Goal: Navigation & Orientation: Find specific page/section

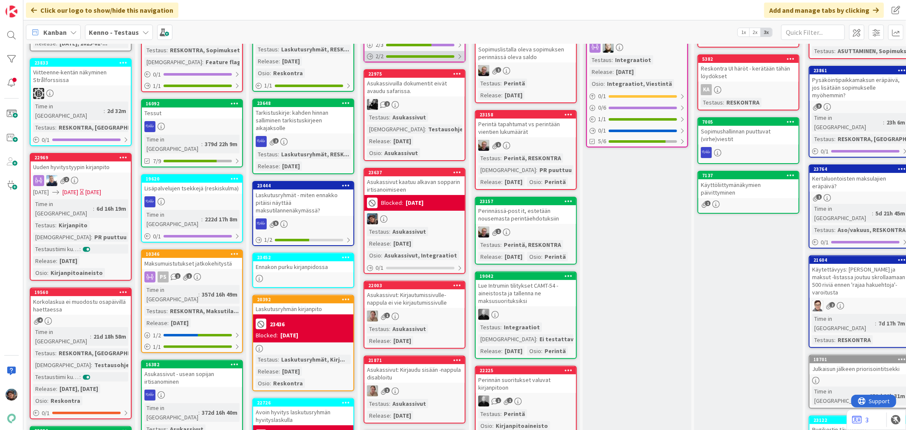
scroll to position [283, 0]
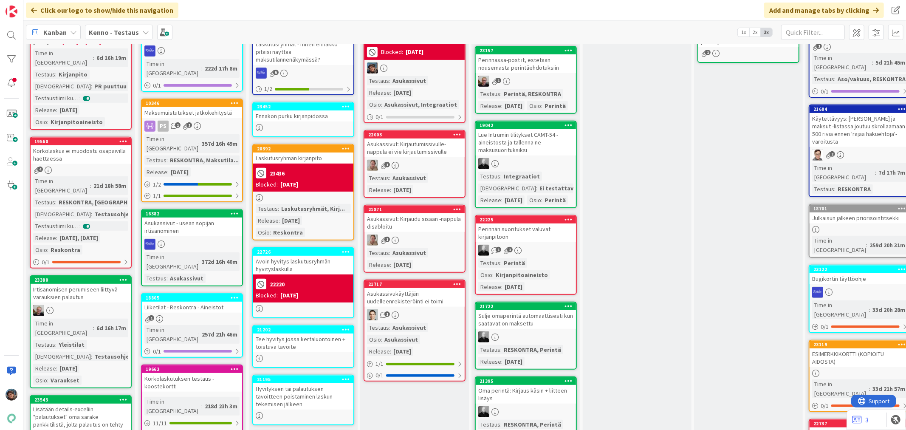
click at [416, 227] on div "Asukassivut: Kirjaudu sisään -nappula disabloitu" at bounding box center [414, 222] width 100 height 19
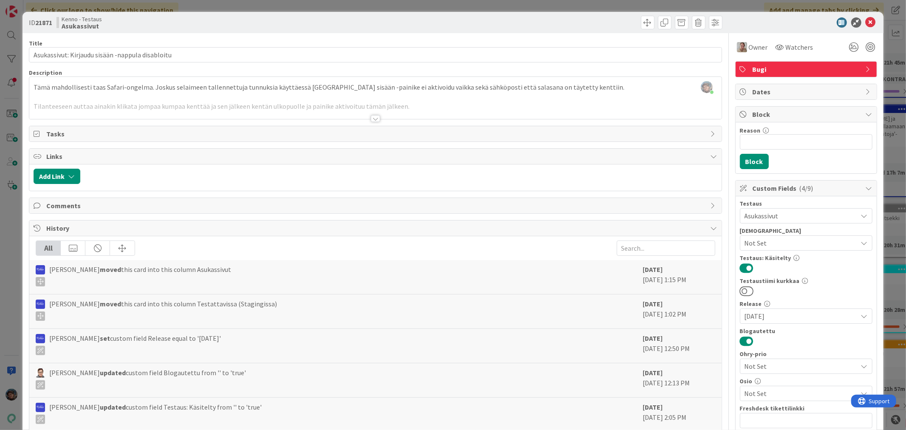
click at [371, 119] on div at bounding box center [375, 118] width 9 height 7
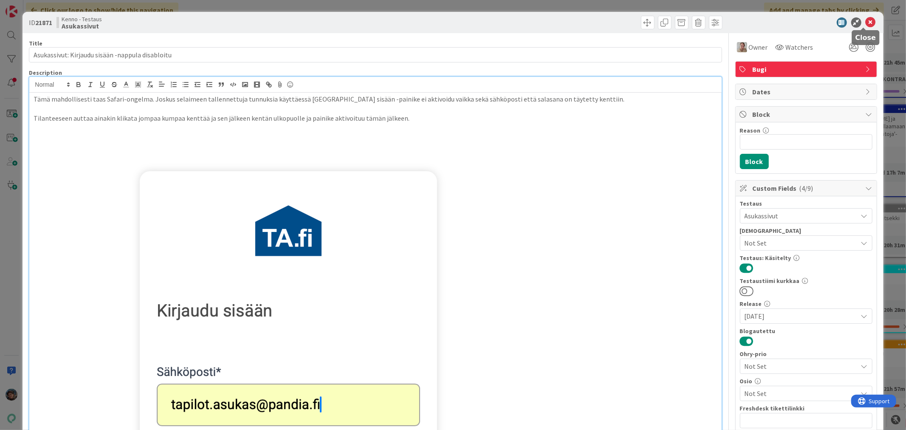
click at [866, 20] on icon at bounding box center [871, 22] width 10 height 10
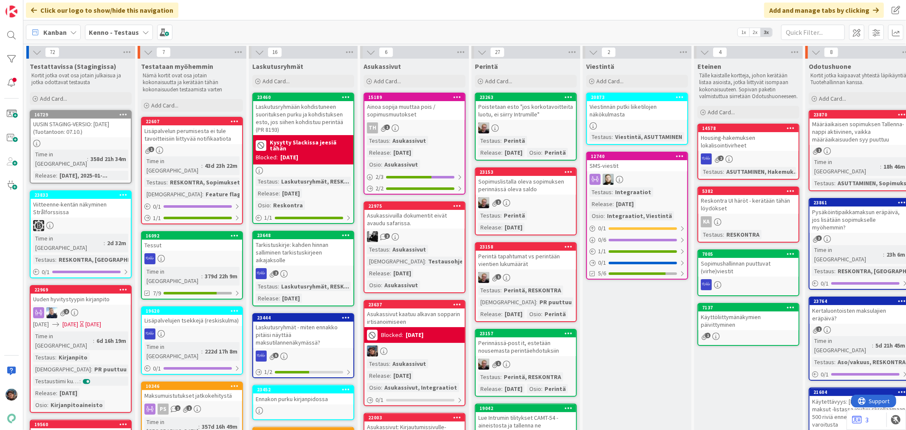
click at [855, 141] on div "Määräaikaisen sopimuksen Tallenna-nappi aktiivinen, vaikka määräaikaisuuden syy…" at bounding box center [860, 132] width 100 height 26
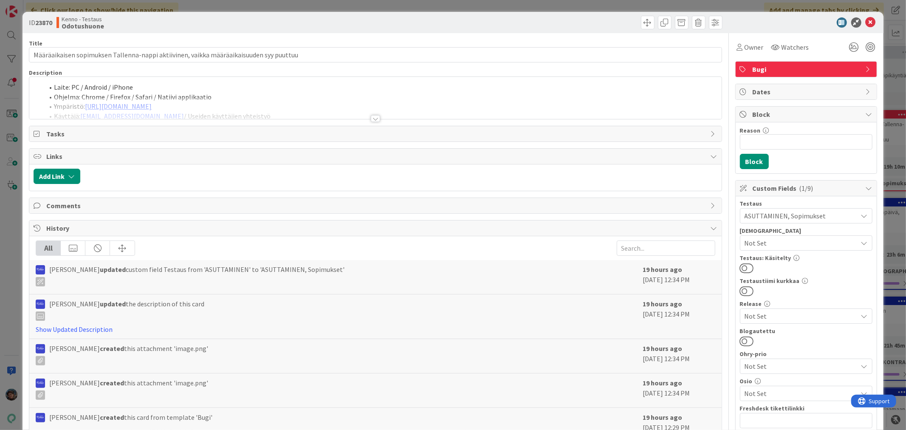
click at [371, 118] on div at bounding box center [375, 118] width 9 height 7
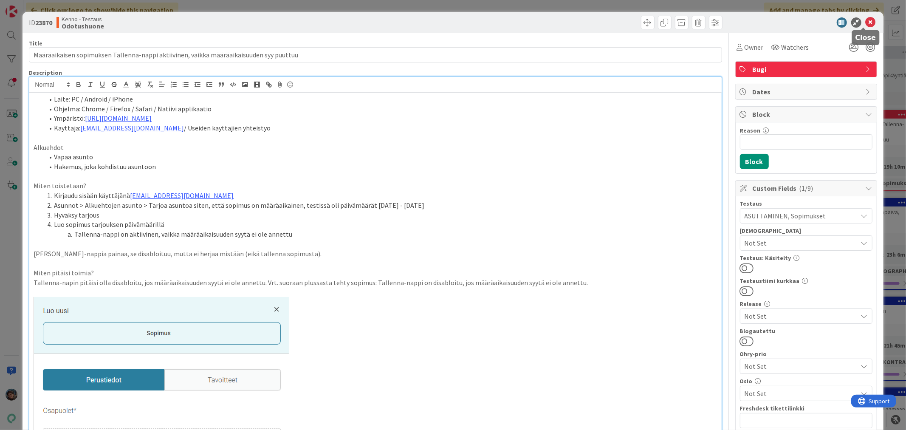
click at [867, 23] on icon at bounding box center [871, 22] width 10 height 10
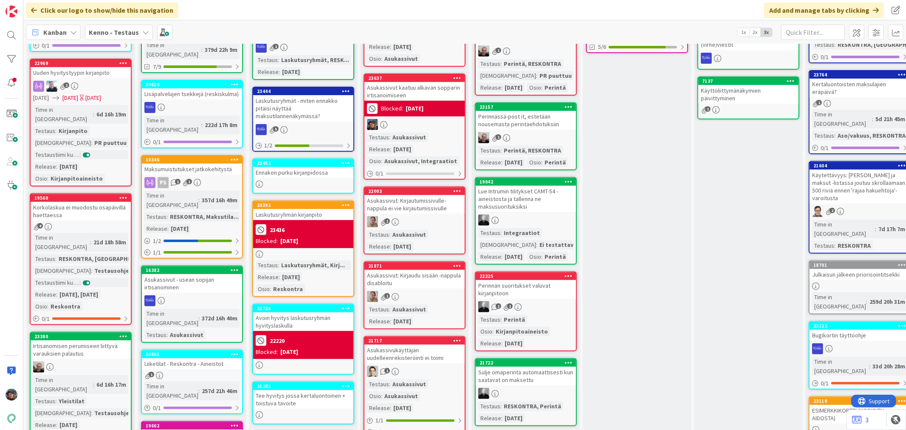
scroll to position [236, 0]
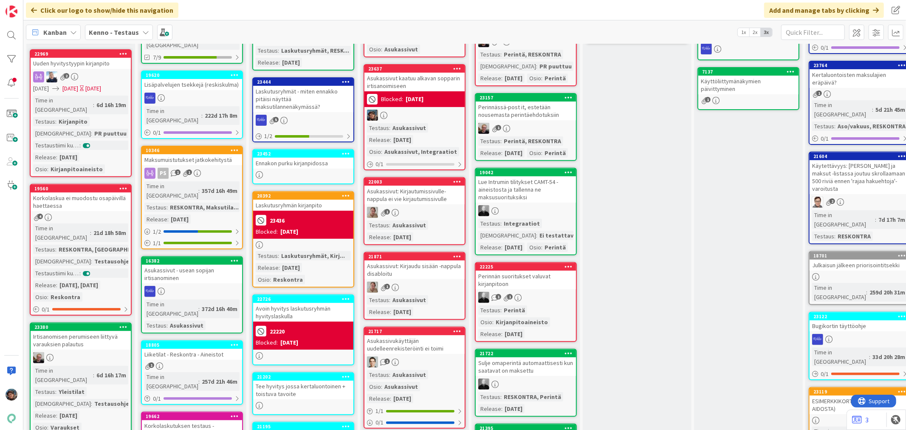
click at [111, 184] on div "19560 Korkolaskua ei muodostu osapäivillä haettaessa 4 Time in Column : 21d 18h…" at bounding box center [81, 250] width 102 height 132
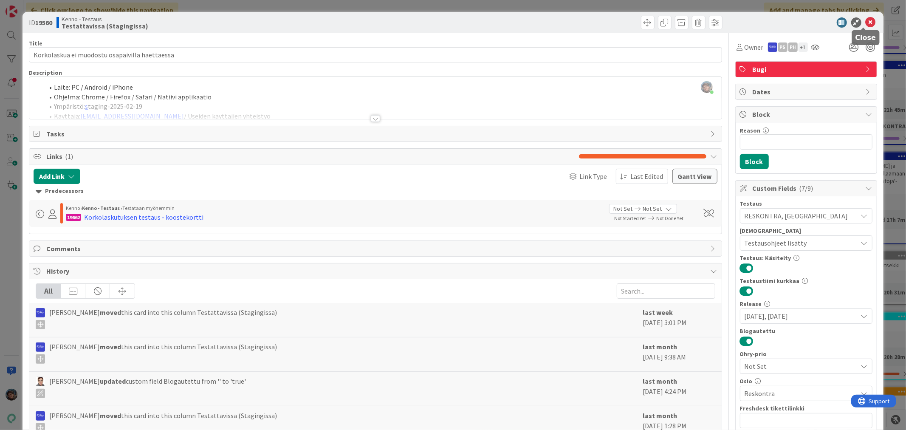
drag, startPoint x: 864, startPoint y: 20, endPoint x: 750, endPoint y: 39, distance: 116.1
click at [866, 20] on icon at bounding box center [871, 22] width 10 height 10
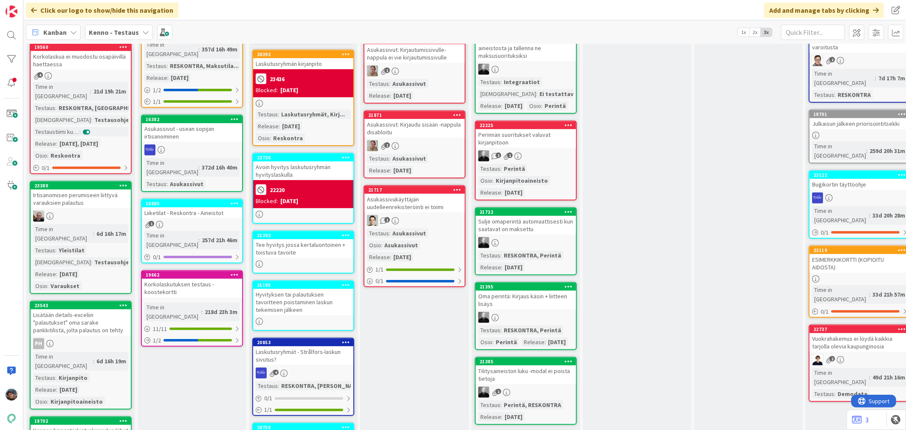
click at [90, 181] on div "23380 Irtisanomisen perumiseen liittyvä varauksien palautus Time in Column : 6d…" at bounding box center [81, 237] width 102 height 113
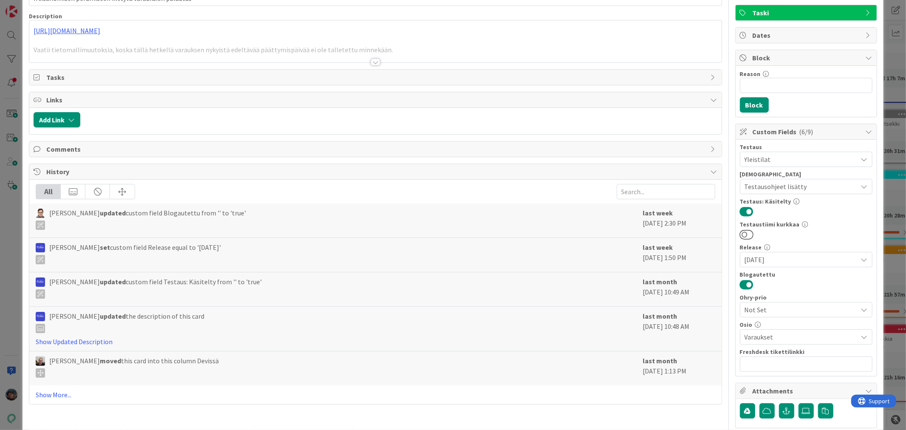
scroll to position [175, 0]
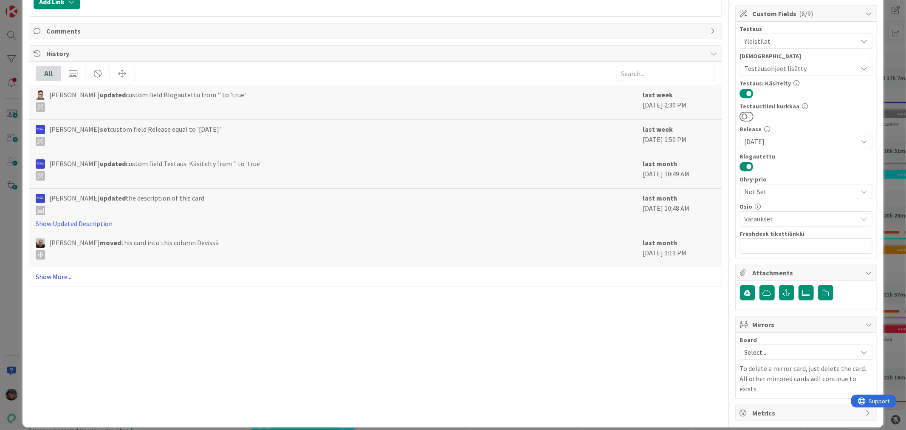
click at [48, 277] on link "Show More..." at bounding box center [375, 276] width 679 height 10
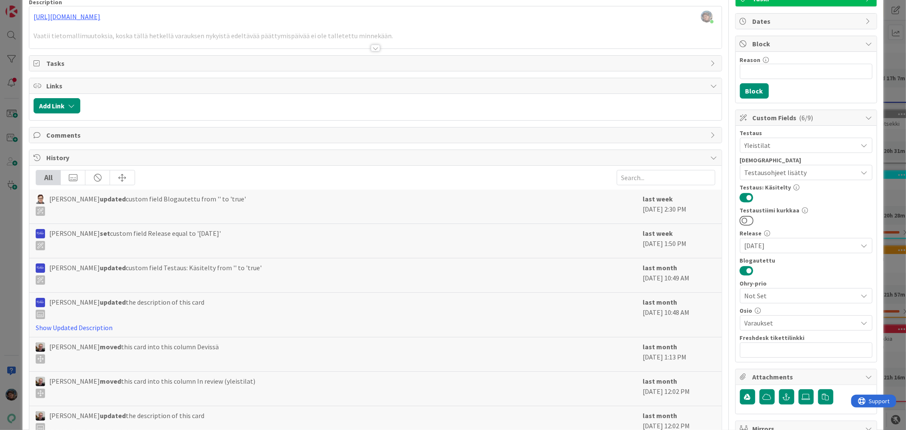
scroll to position [0, 0]
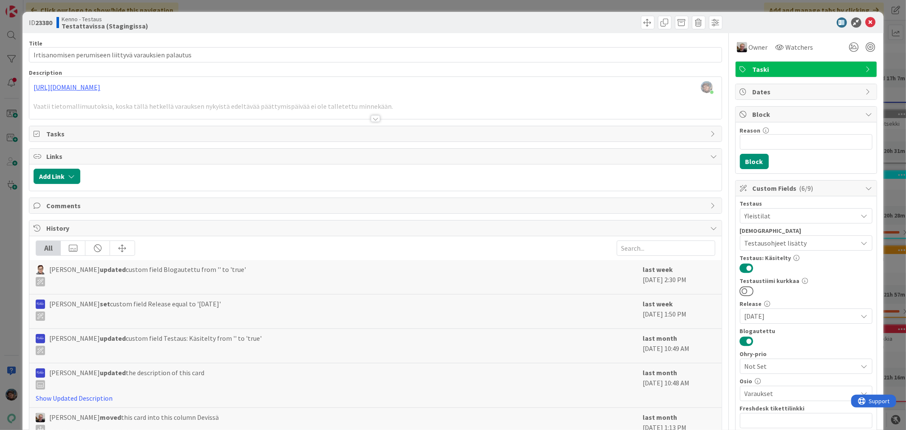
click at [371, 119] on div at bounding box center [375, 118] width 9 height 7
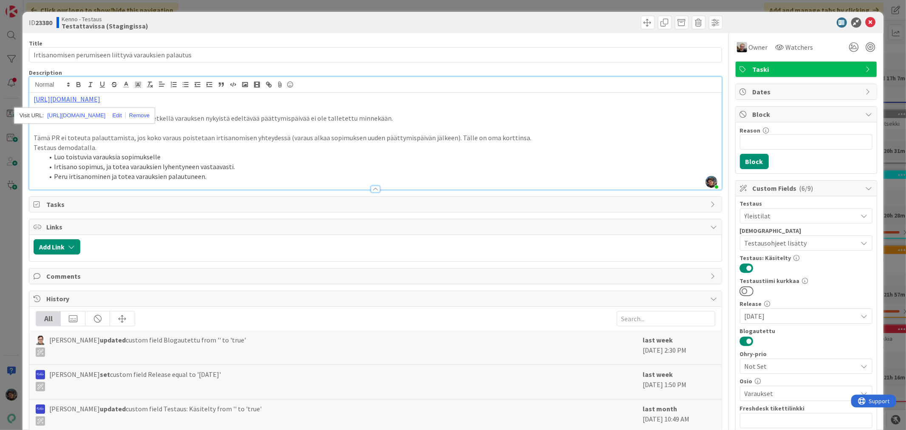
click at [269, 162] on li "Irtisano sopimus, ja totea varauksien lyhentyneen vastaavasti." at bounding box center [380, 167] width 673 height 10
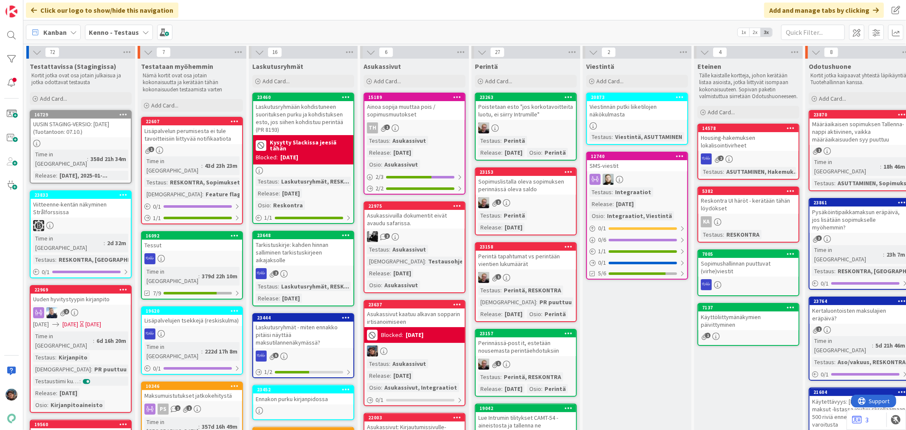
click at [124, 34] on b "Kenno - Testaus" at bounding box center [114, 32] width 50 height 8
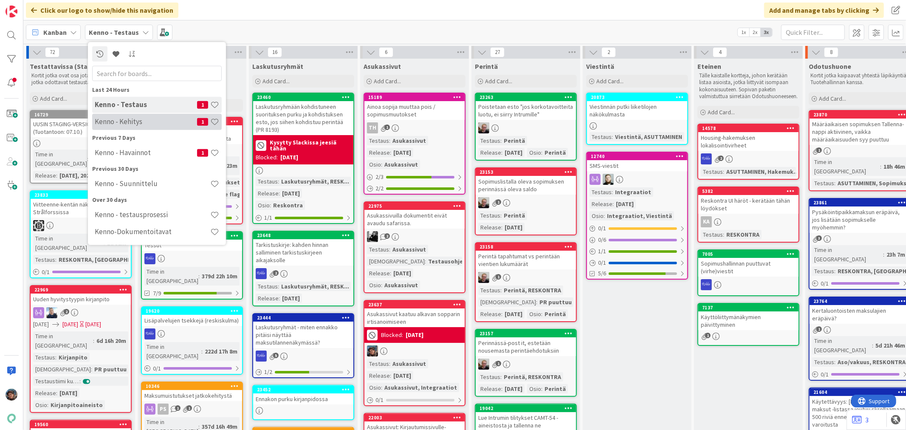
click at [141, 119] on h4 "Kenno - Kehitys" at bounding box center [146, 121] width 102 height 8
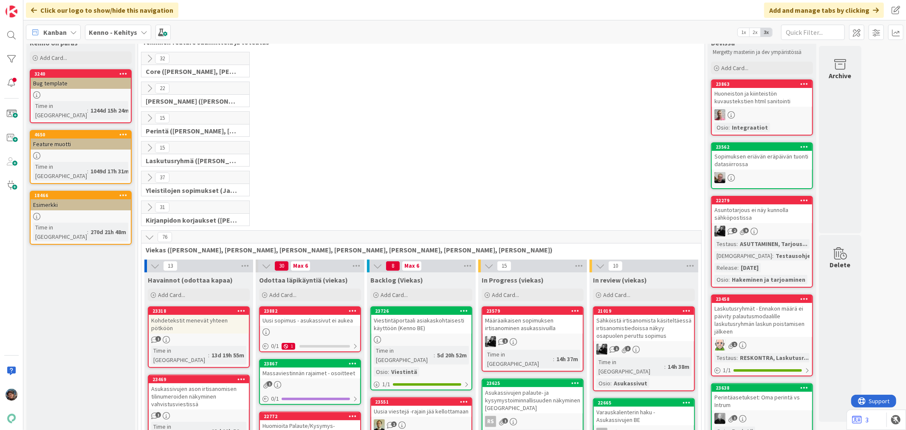
scroll to position [47, 0]
